Goal: Transaction & Acquisition: Book appointment/travel/reservation

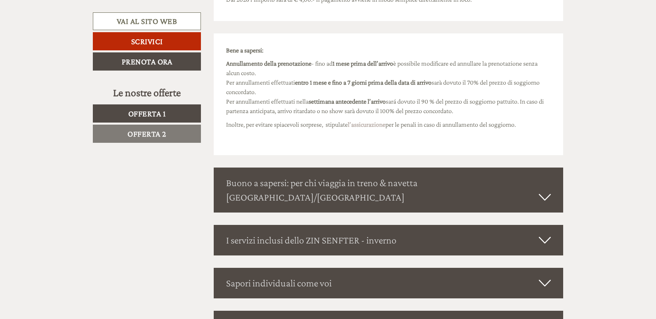
scroll to position [1954, 0]
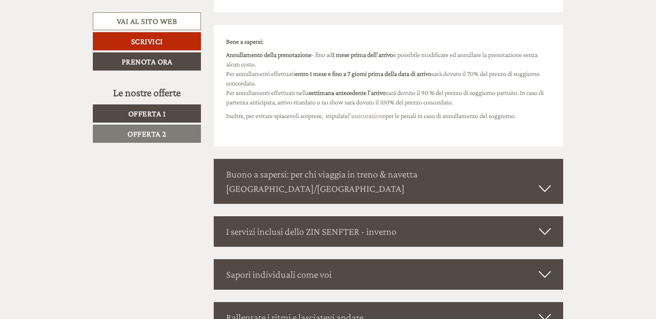
click at [545, 182] on icon at bounding box center [545, 189] width 12 height 14
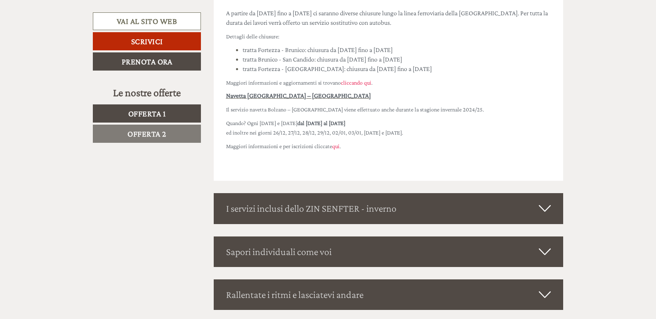
scroll to position [2337, 0]
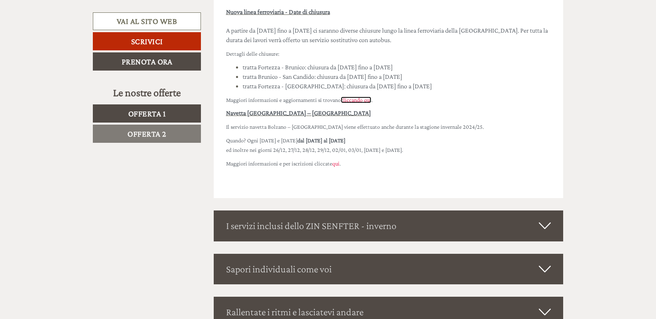
click at [364, 97] on span "cliccando qui" at bounding box center [356, 100] width 31 height 7
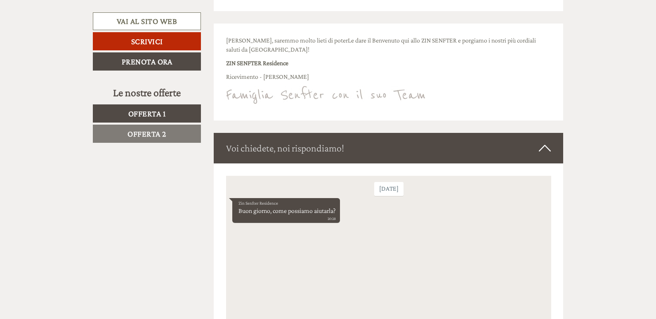
scroll to position [2520, 0]
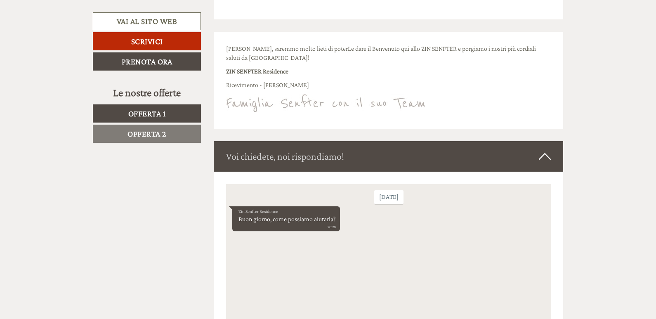
click at [546, 149] on icon at bounding box center [545, 156] width 12 height 14
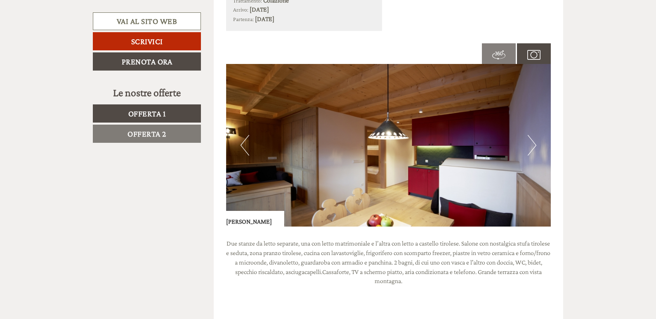
scroll to position [1429, 0]
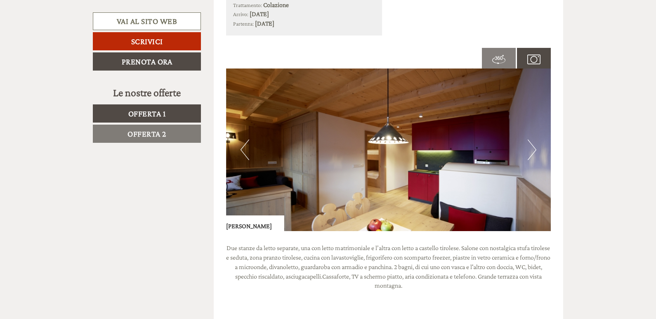
click at [528, 144] on button "Next" at bounding box center [532, 150] width 9 height 21
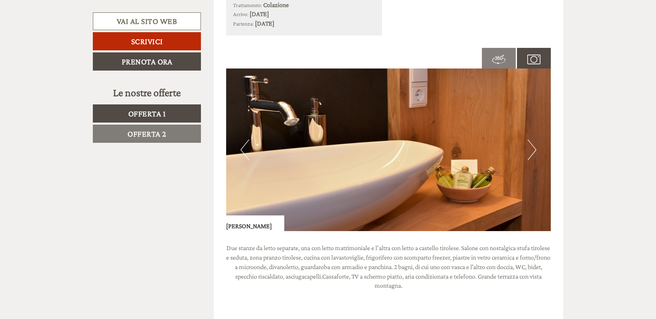
click at [531, 146] on button "Next" at bounding box center [532, 150] width 9 height 21
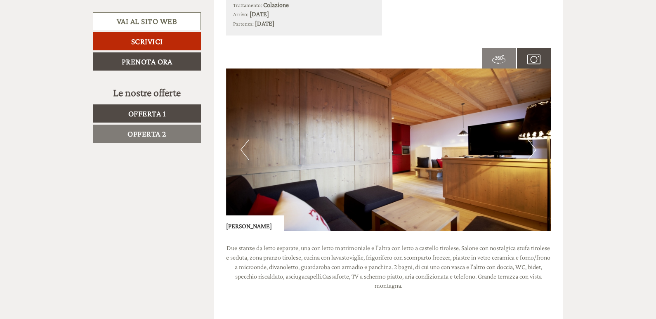
click at [531, 146] on button "Next" at bounding box center [532, 150] width 9 height 21
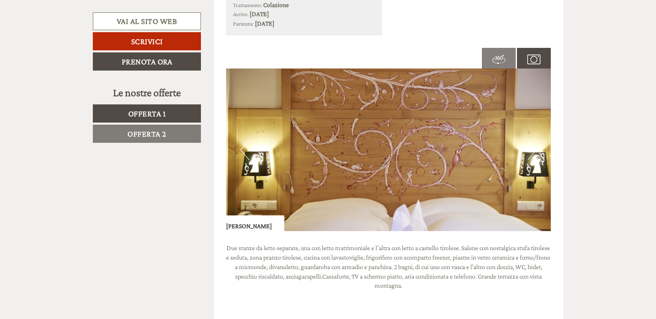
click at [533, 148] on button "Next" at bounding box center [532, 150] width 9 height 21
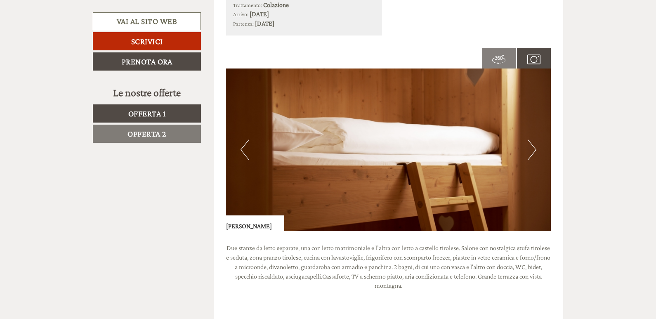
click at [533, 148] on button "Next" at bounding box center [532, 150] width 9 height 21
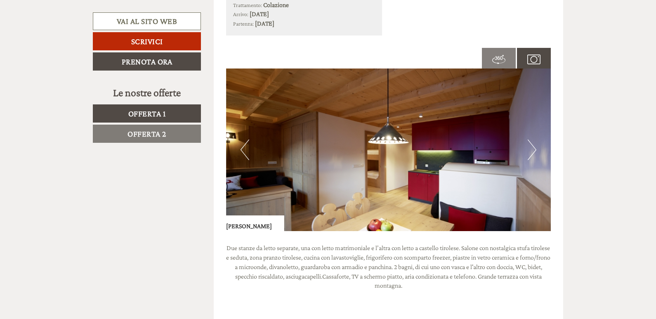
click at [224, 234] on div "Offerta 2 di 2 Offerta 2 1x Helmut Superior 2 Persone: Appartamento Trattamento…" at bounding box center [389, 197] width 350 height 559
drag, startPoint x: 227, startPoint y: 226, endPoint x: 271, endPoint y: 223, distance: 43.8
click at [271, 223] on div "[PERSON_NAME]" at bounding box center [255, 223] width 58 height 16
click at [274, 225] on div "[PERSON_NAME]" at bounding box center [255, 223] width 58 height 16
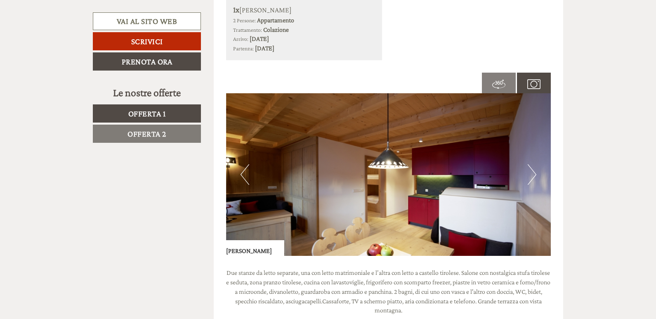
scroll to position [1406, 0]
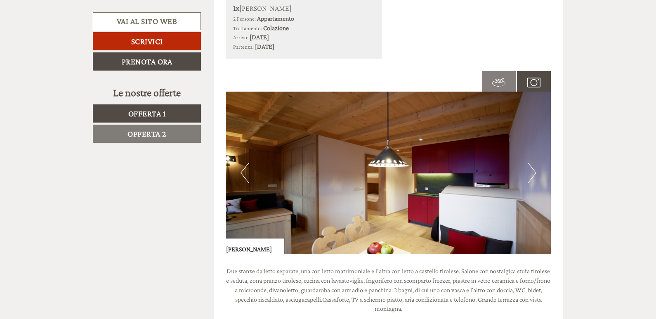
click at [535, 175] on button "Next" at bounding box center [532, 173] width 9 height 21
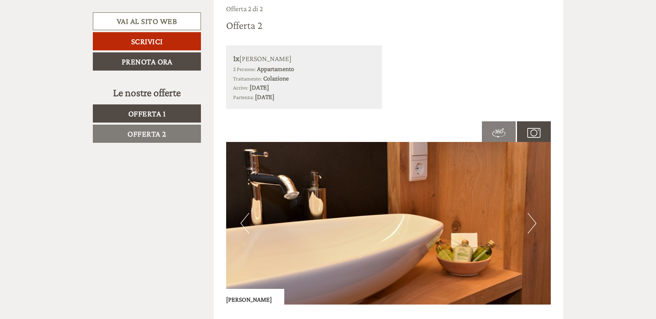
scroll to position [1348, 0]
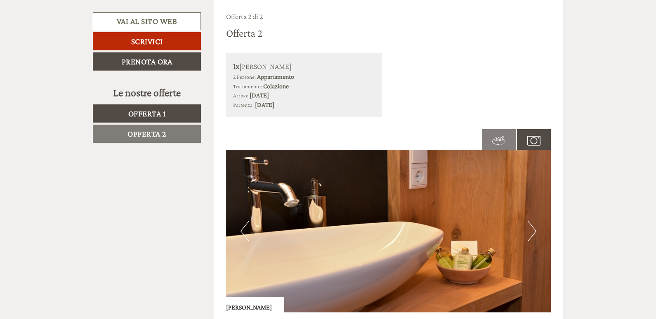
click at [490, 149] on span at bounding box center [499, 140] width 34 height 30
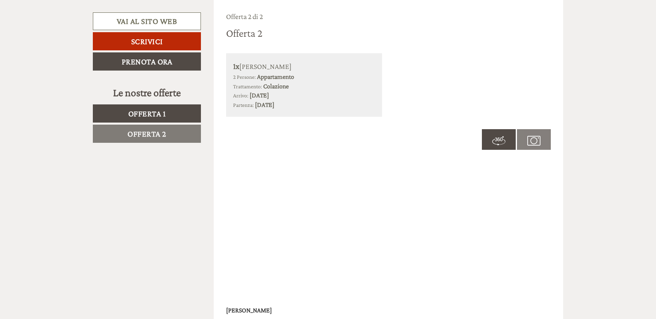
click at [528, 138] on img at bounding box center [534, 140] width 13 height 13
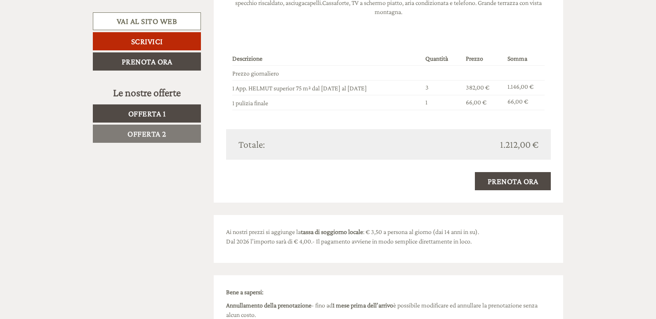
scroll to position [1736, 0]
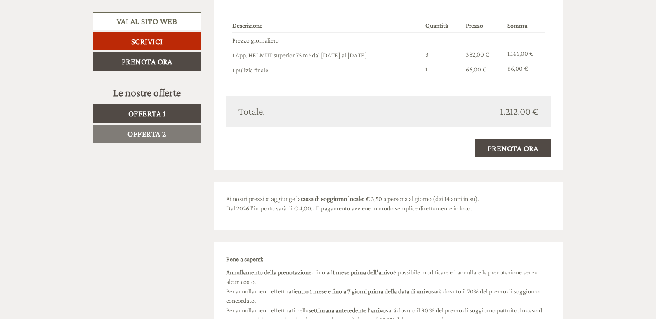
click at [349, 103] on div "Totale: 1.212,00 €" at bounding box center [388, 111] width 325 height 31
click at [391, 120] on div "Totale: 1.212,00 €" at bounding box center [388, 111] width 325 height 31
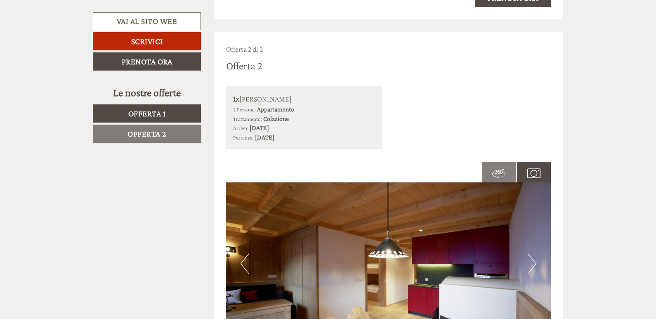
scroll to position [1311, 0]
